Goal: Task Accomplishment & Management: Manage account settings

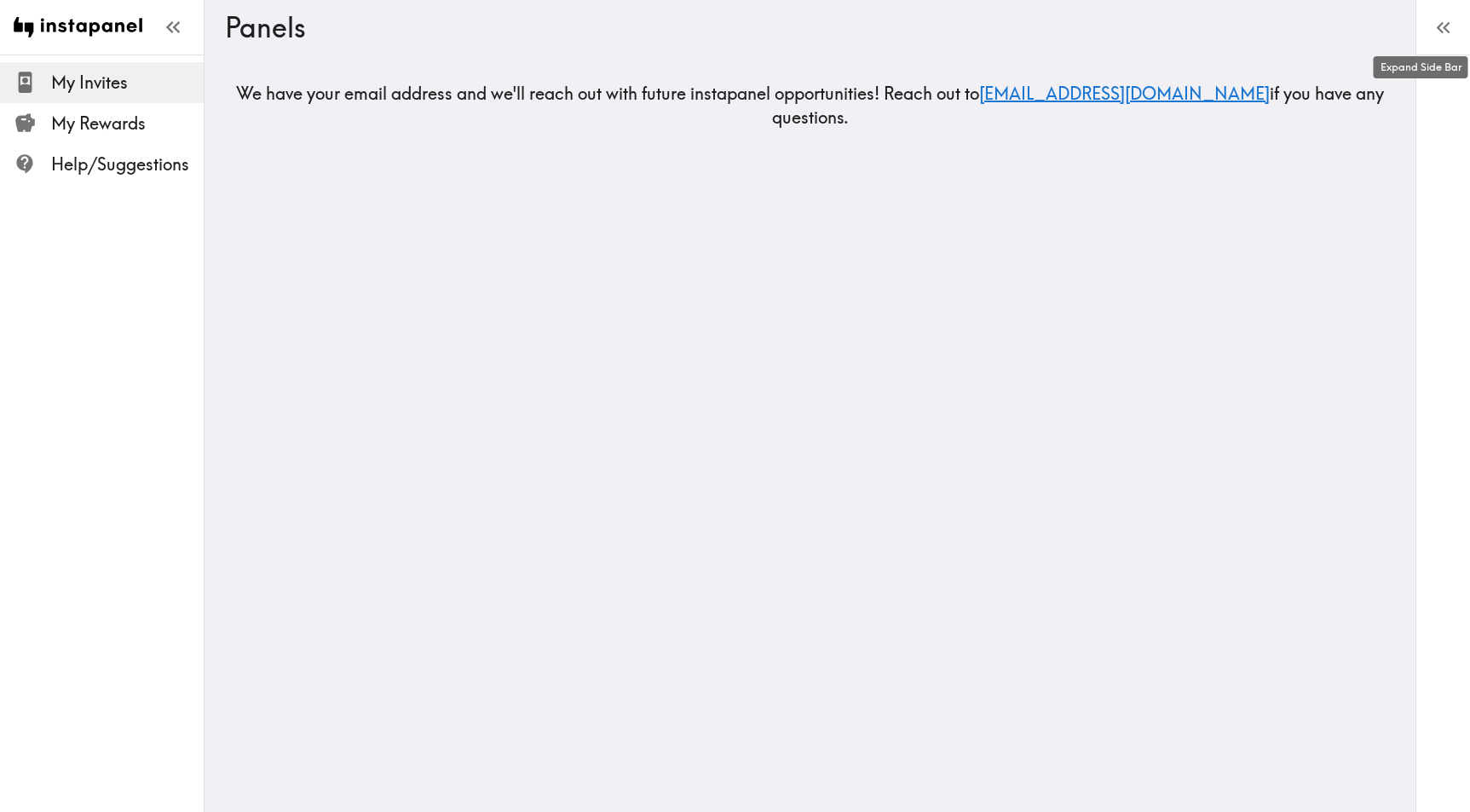
click at [1448, 28] on icon "button" at bounding box center [1444, 28] width 23 height 23
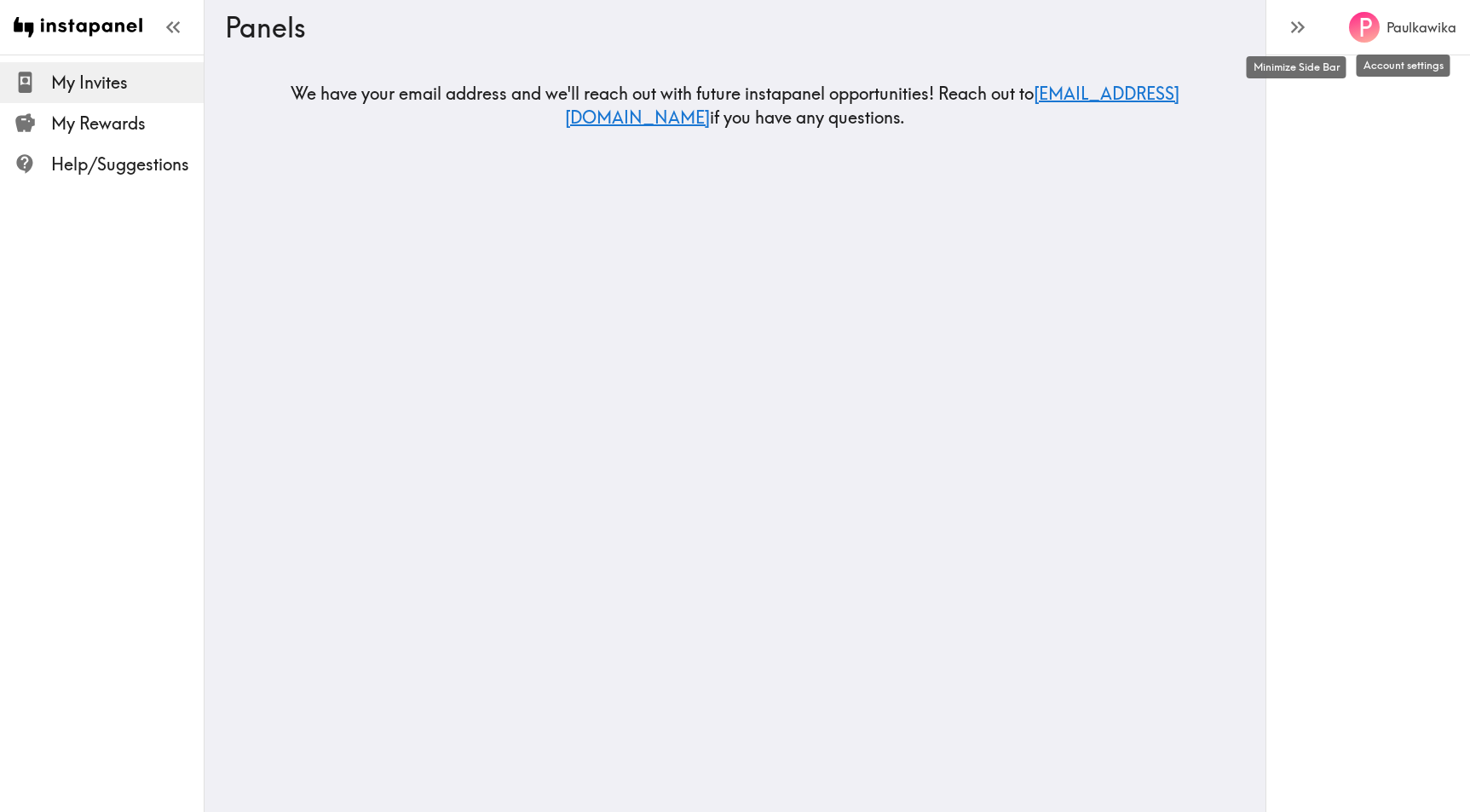
click at [1401, 28] on h6 "Paulkawika" at bounding box center [1422, 26] width 70 height 18
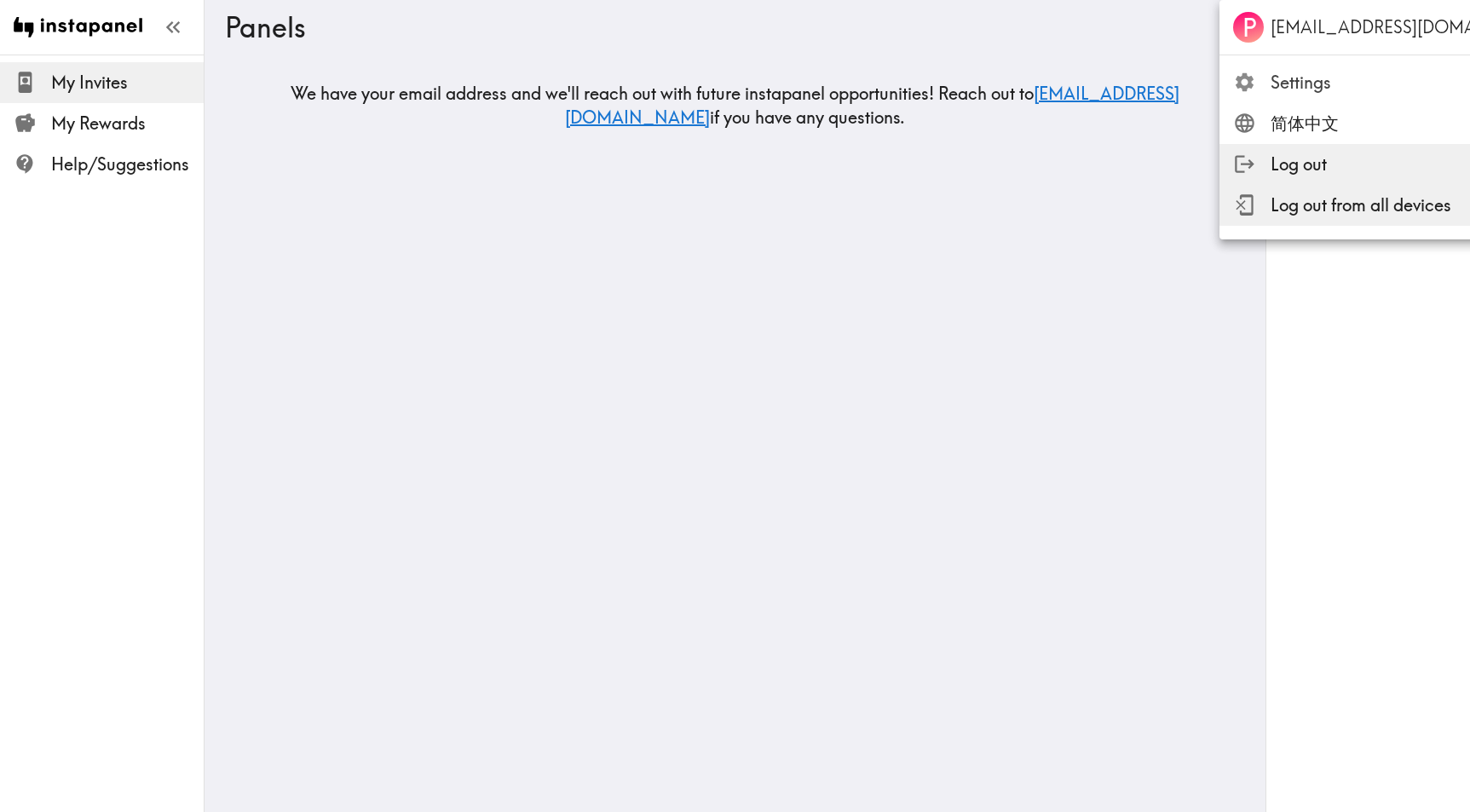
click at [1312, 84] on span "Settings" at bounding box center [1423, 82] width 304 height 24
